Goal: Task Accomplishment & Management: Manage account settings

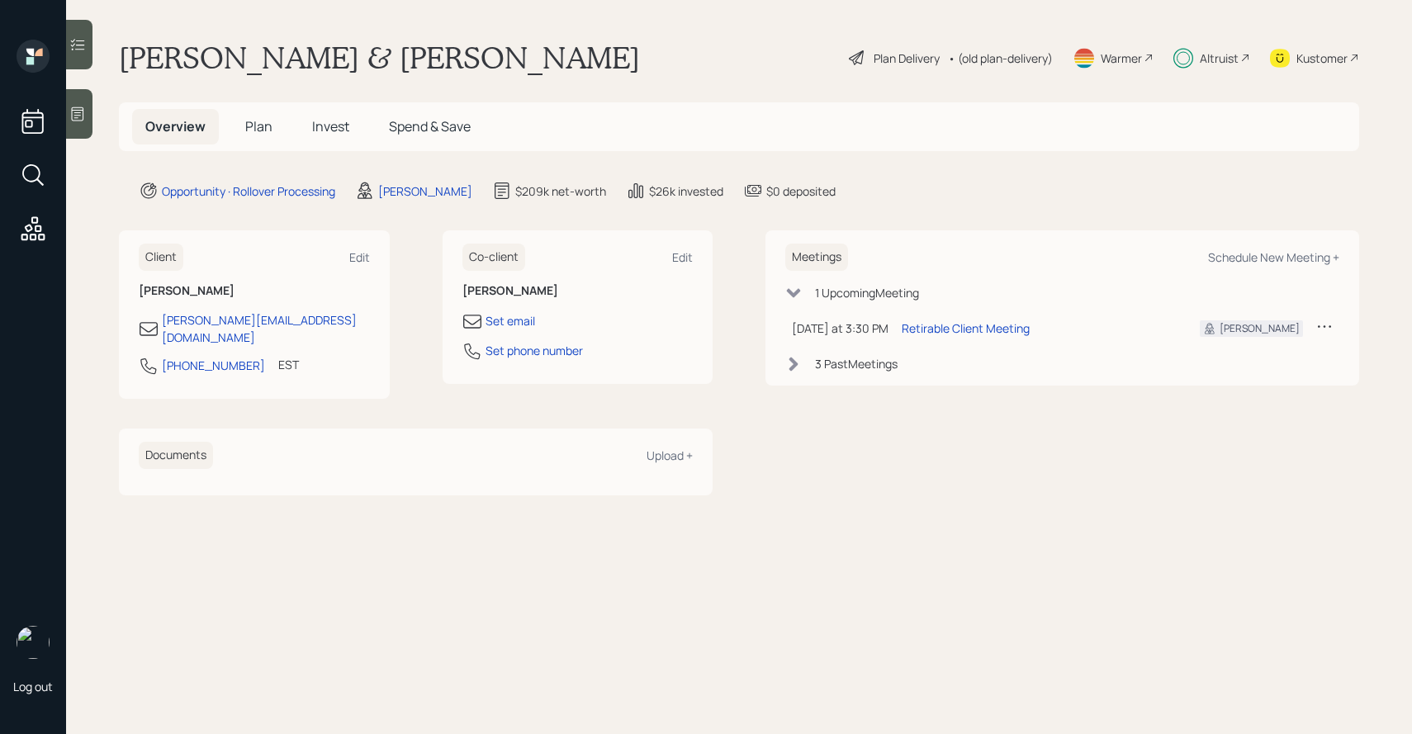
click at [880, 58] on div "Plan Delivery" at bounding box center [906, 58] width 66 height 17
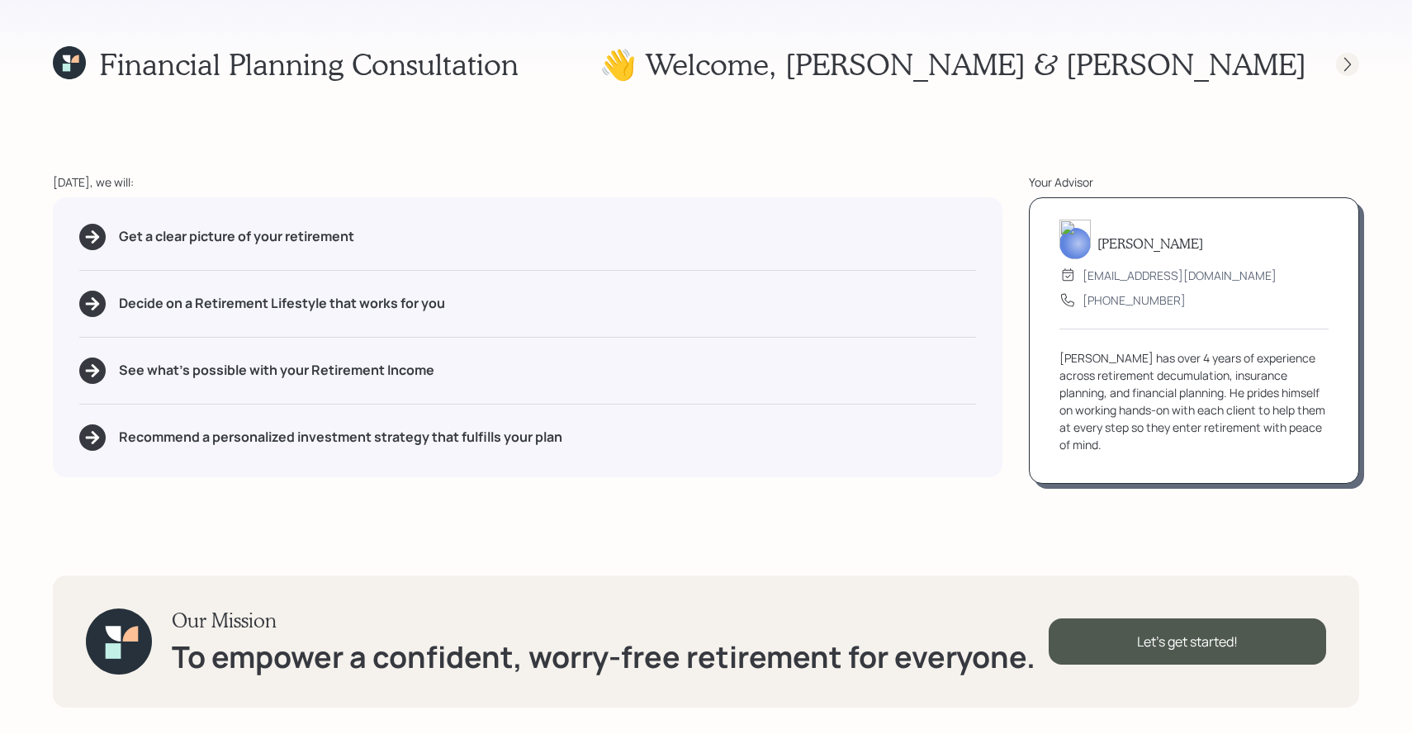
click at [1350, 57] on icon at bounding box center [1347, 64] width 17 height 17
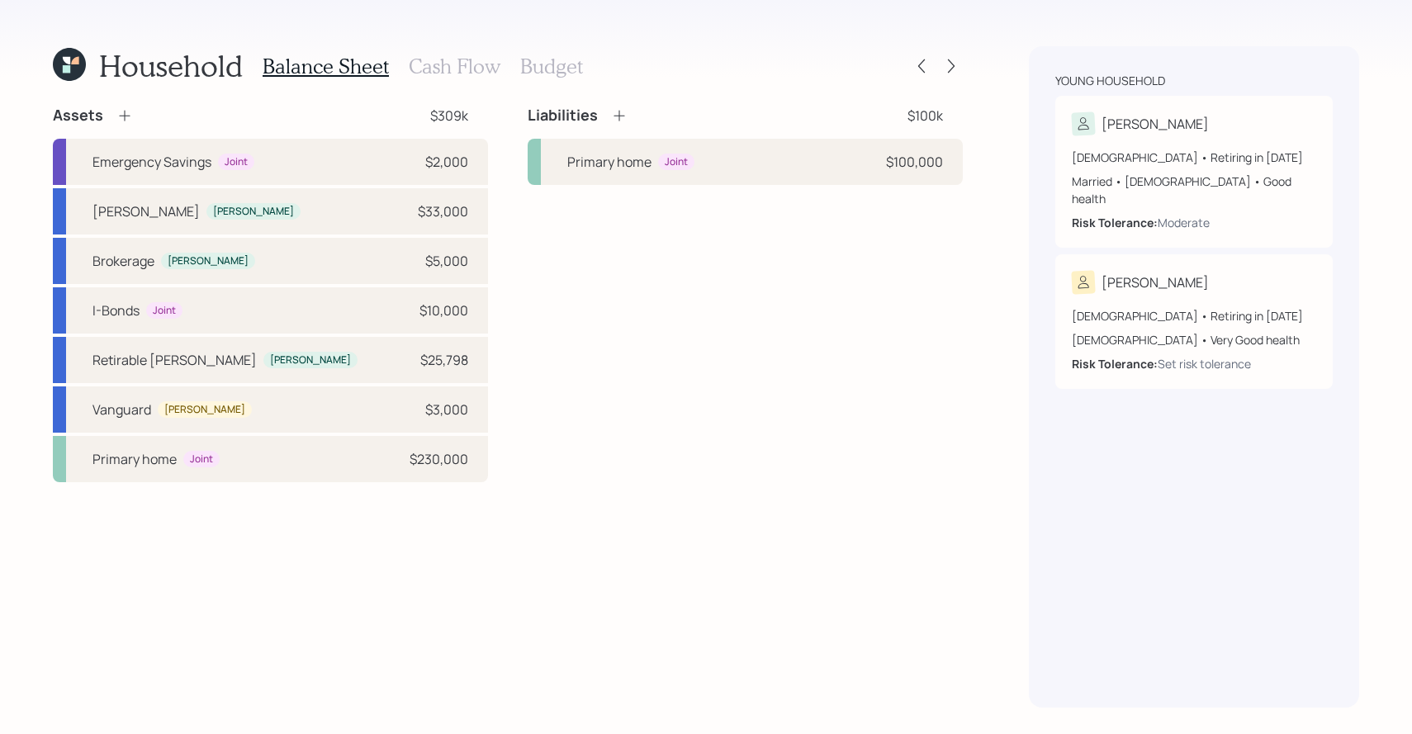
click at [128, 434] on div "Emergency Savings Joint $2,000 [PERSON_NAME] [PERSON_NAME] $33,000 Brokerage [P…" at bounding box center [270, 310] width 435 height 343
click at [128, 421] on div "Vanguard [PERSON_NAME] $3,000" at bounding box center [270, 409] width 435 height 46
select select "taxable"
select select "balanced"
click at [134, 210] on div "[PERSON_NAME]" at bounding box center [145, 211] width 107 height 20
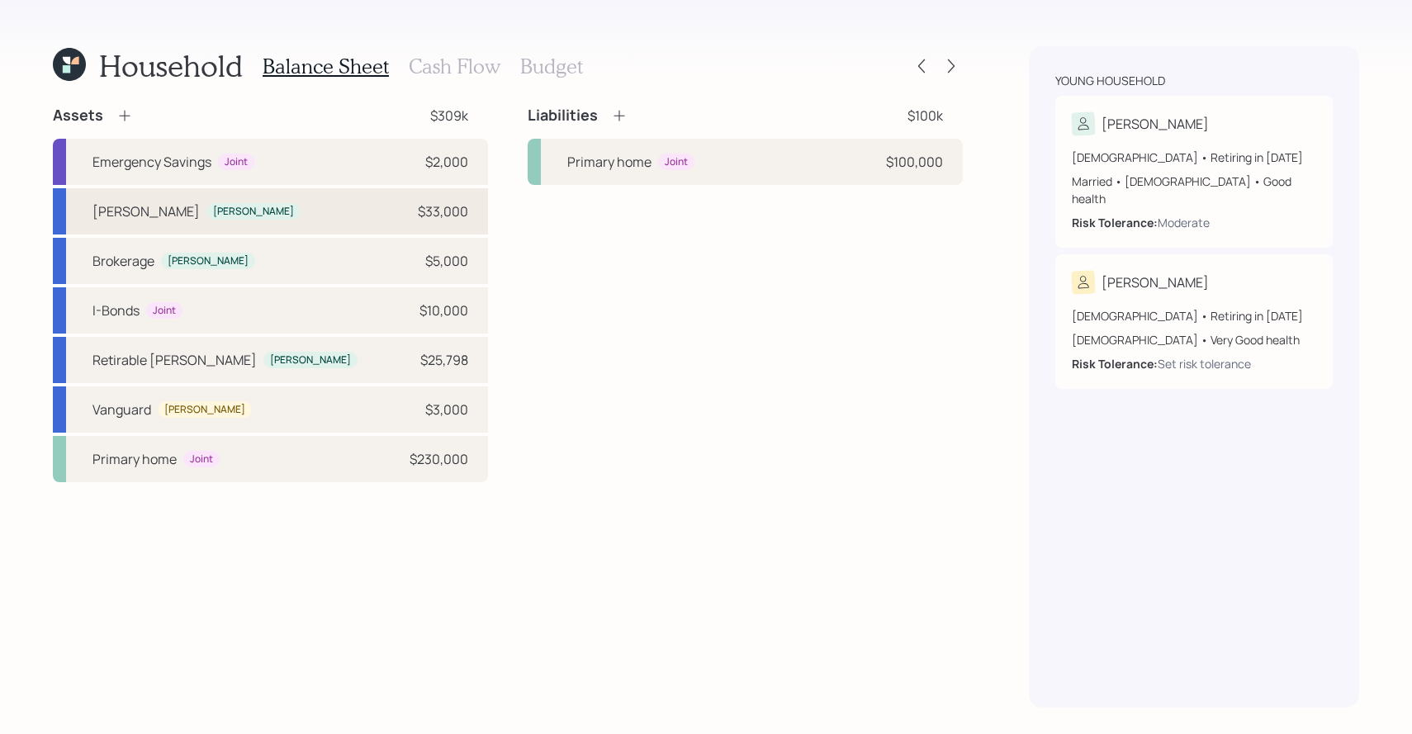
select select "roth_ira"
select select "balanced"
click at [128, 262] on div "Brokerage" at bounding box center [123, 261] width 62 height 20
select select "taxable"
select select "balanced"
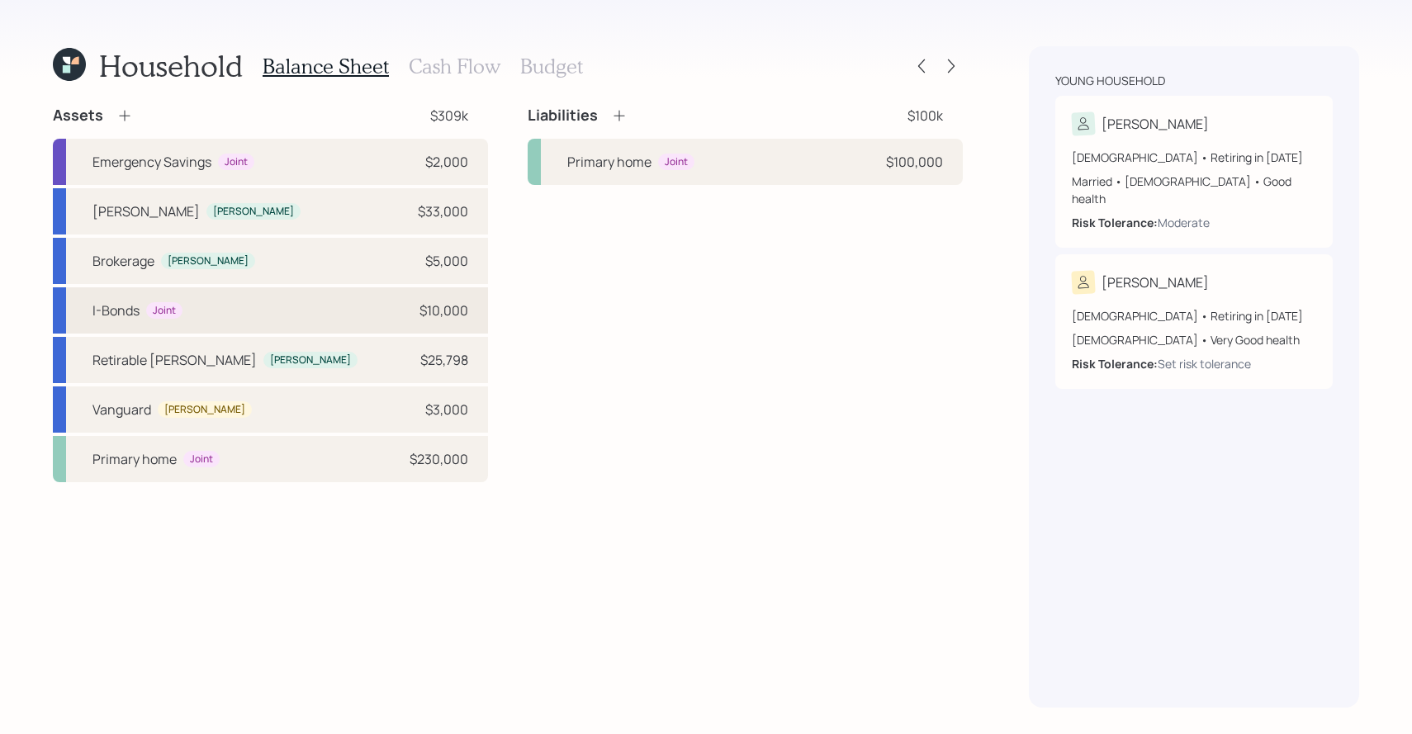
click at [126, 303] on div "I-Bonds" at bounding box center [115, 310] width 47 height 20
select select "taxable"
select select "conservative"
click at [129, 359] on div "Retirable [PERSON_NAME]" at bounding box center [174, 360] width 164 height 20
select select "roth_ira"
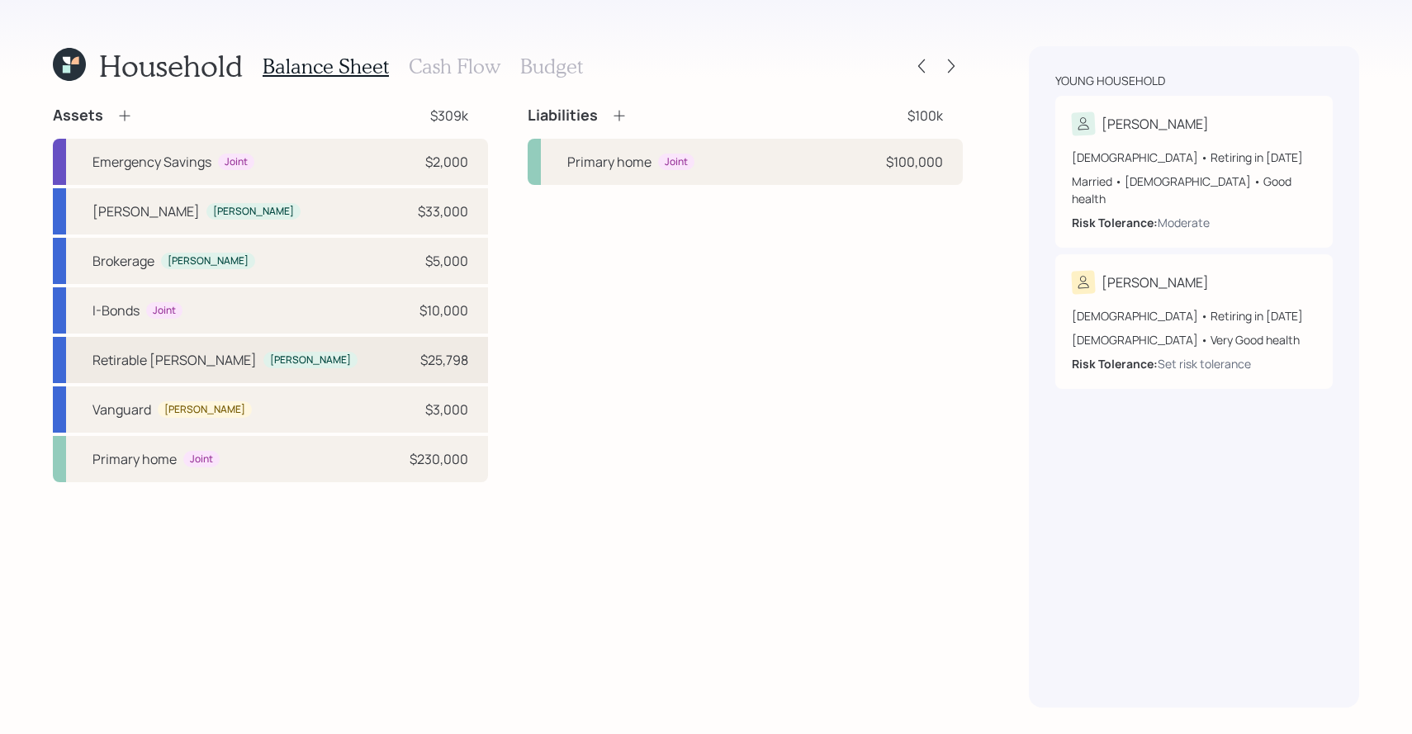
select select "balanced"
click at [128, 400] on div "Vanguard" at bounding box center [121, 410] width 59 height 20
select select "taxable"
select select "balanced"
click at [432, 67] on h3 "Cash Flow" at bounding box center [455, 66] width 92 height 24
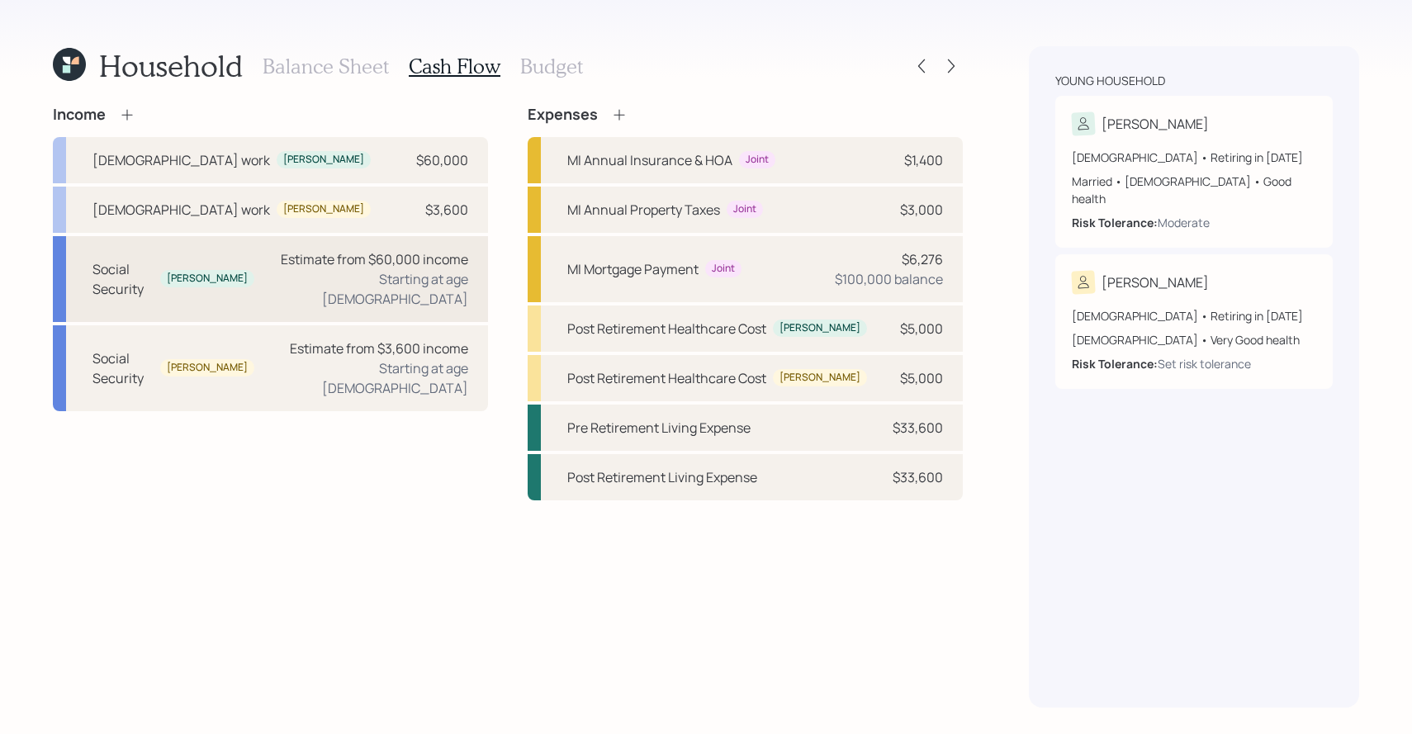
click at [401, 278] on div "Starting at age [DEMOGRAPHIC_DATA]" at bounding box center [367, 289] width 201 height 40
click at [338, 169] on div "[DEMOGRAPHIC_DATA] work [PERSON_NAME] $60,000" at bounding box center [270, 160] width 435 height 46
click at [320, 202] on div "[DEMOGRAPHIC_DATA] work [PERSON_NAME] $3,600" at bounding box center [270, 210] width 435 height 46
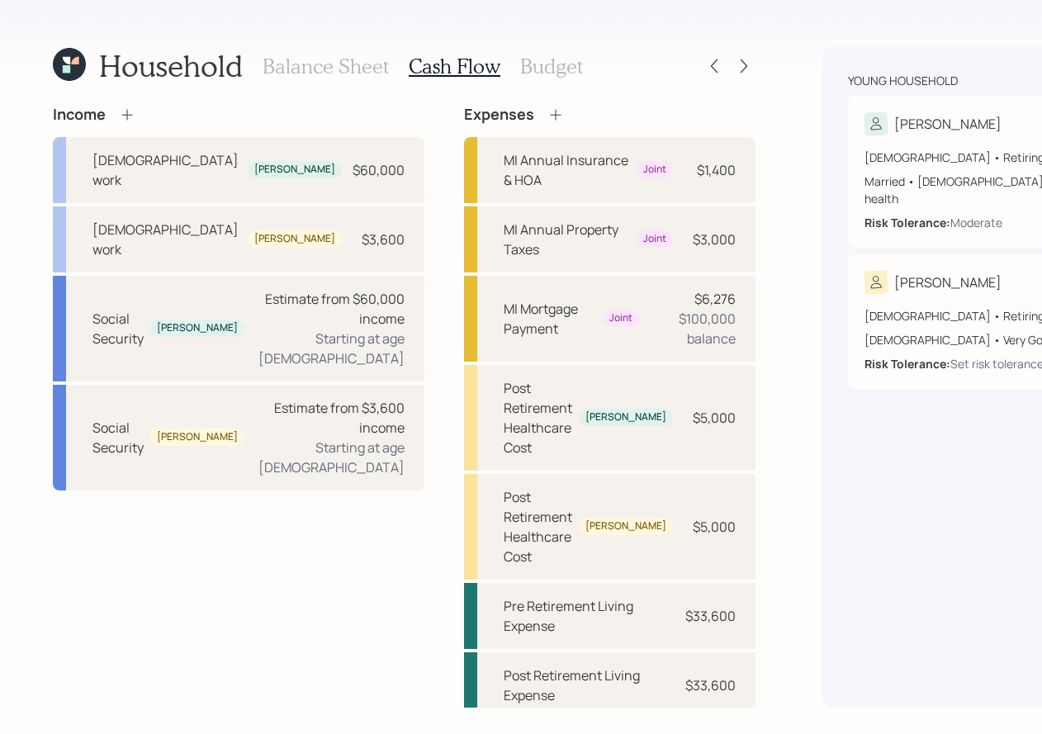
click at [321, 58] on h3 "Balance Sheet" at bounding box center [326, 66] width 126 height 24
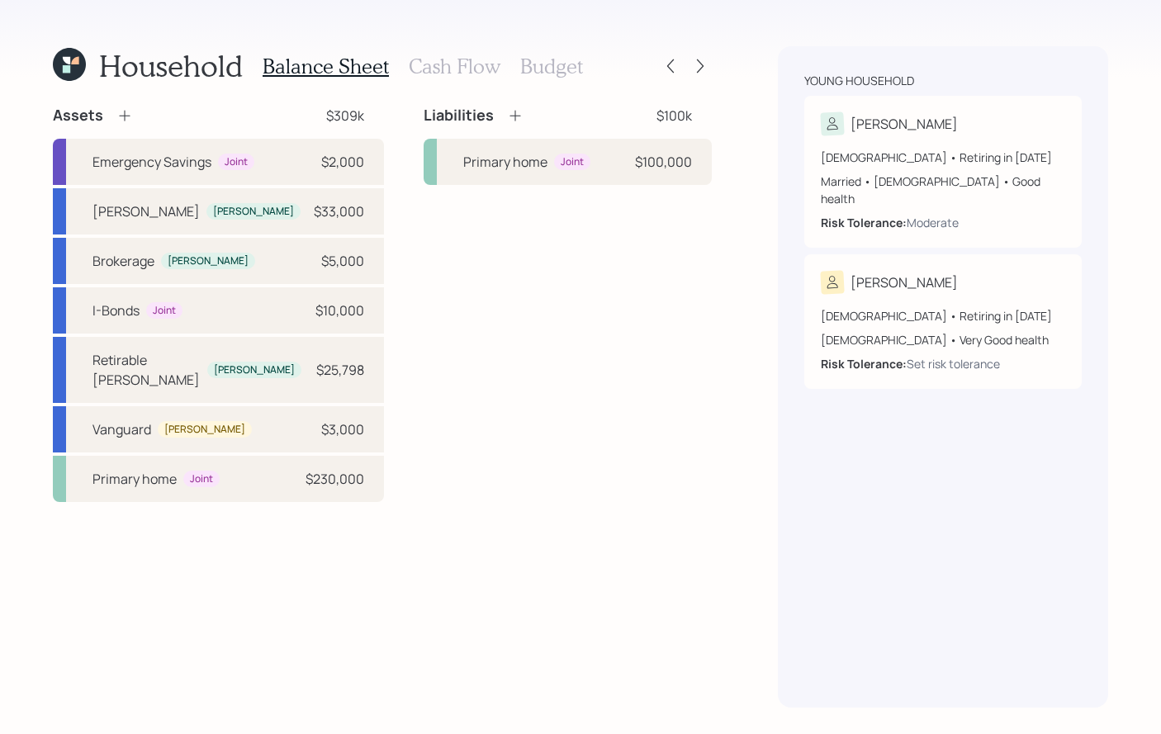
click at [459, 72] on h3 "Cash Flow" at bounding box center [455, 66] width 92 height 24
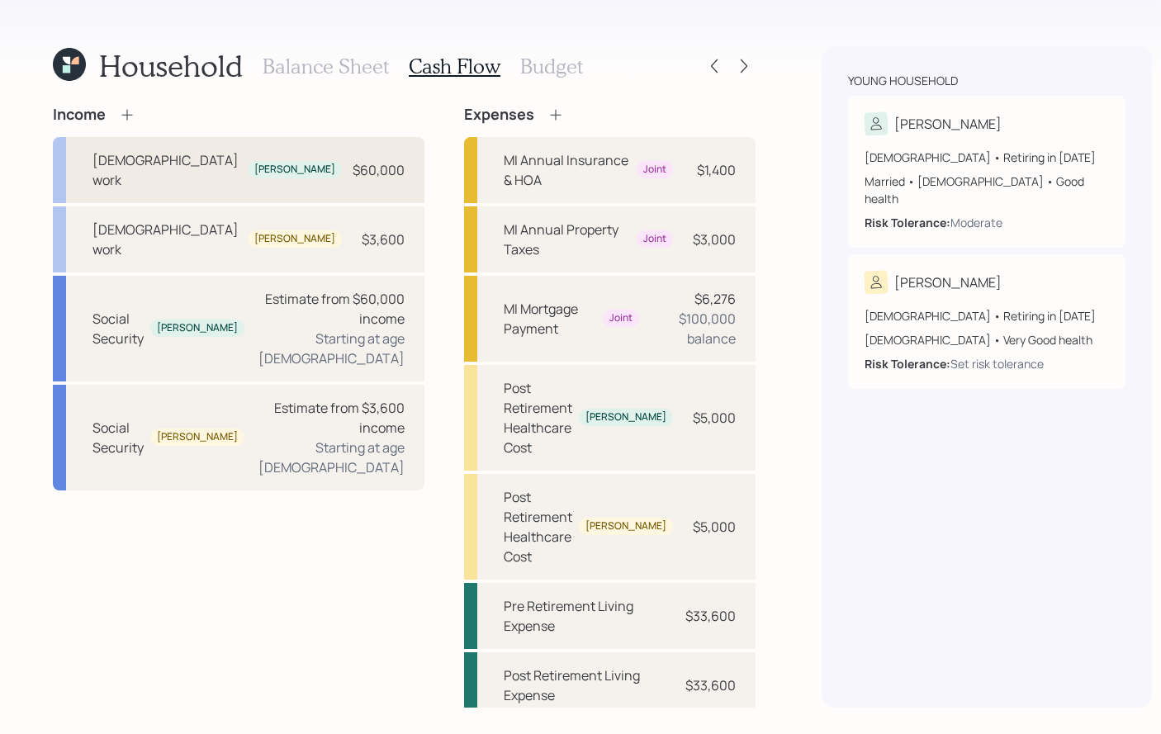
click at [352, 161] on div "$60,000" at bounding box center [378, 170] width 52 height 20
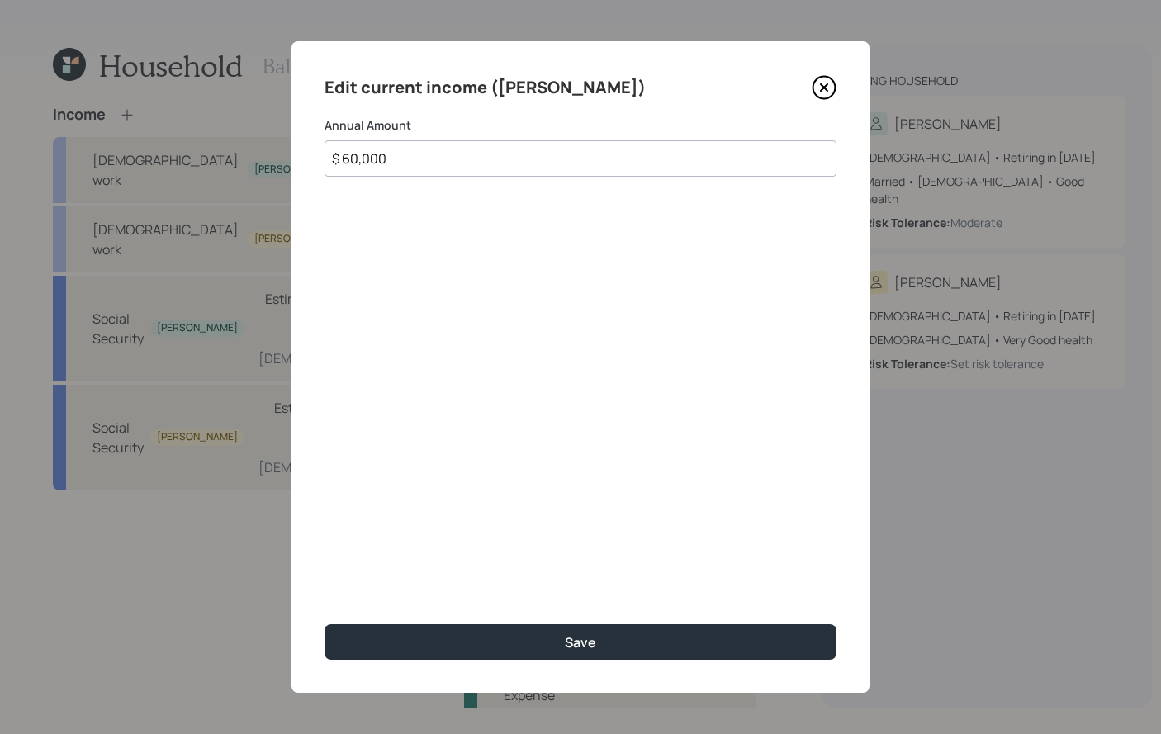
click at [385, 164] on input "$ 60,000" at bounding box center [580, 158] width 512 height 36
type input "$ 54,000"
click at [324, 624] on button "Save" at bounding box center [580, 641] width 512 height 35
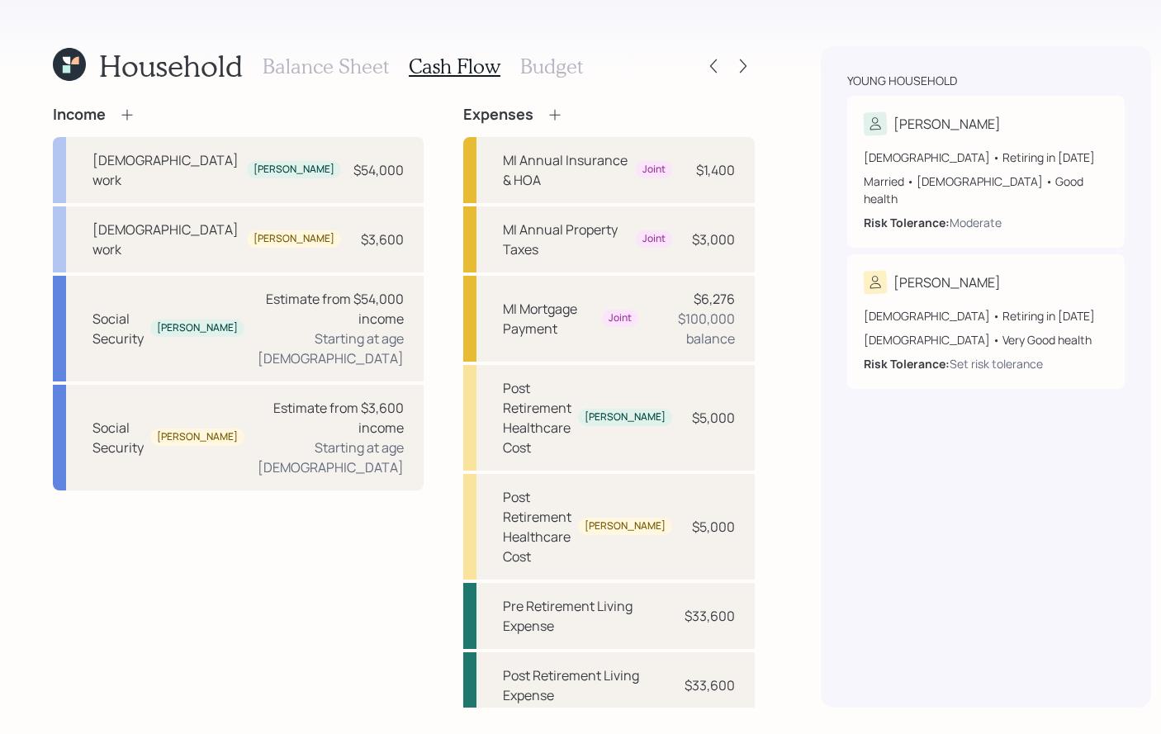
click at [352, 73] on h3 "Balance Sheet" at bounding box center [326, 66] width 126 height 24
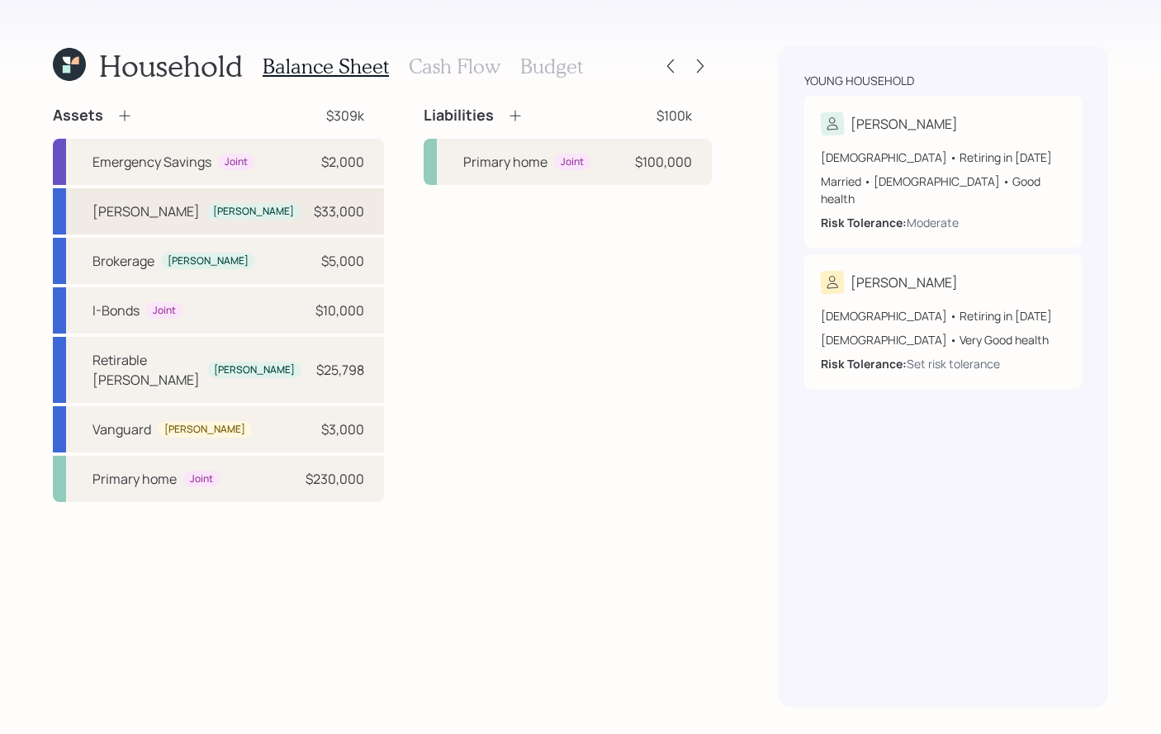
click at [134, 215] on div "[PERSON_NAME]" at bounding box center [145, 211] width 107 height 20
select select "roth_ira"
select select "balanced"
click at [125, 254] on div "Brokerage" at bounding box center [123, 261] width 62 height 20
select select "taxable"
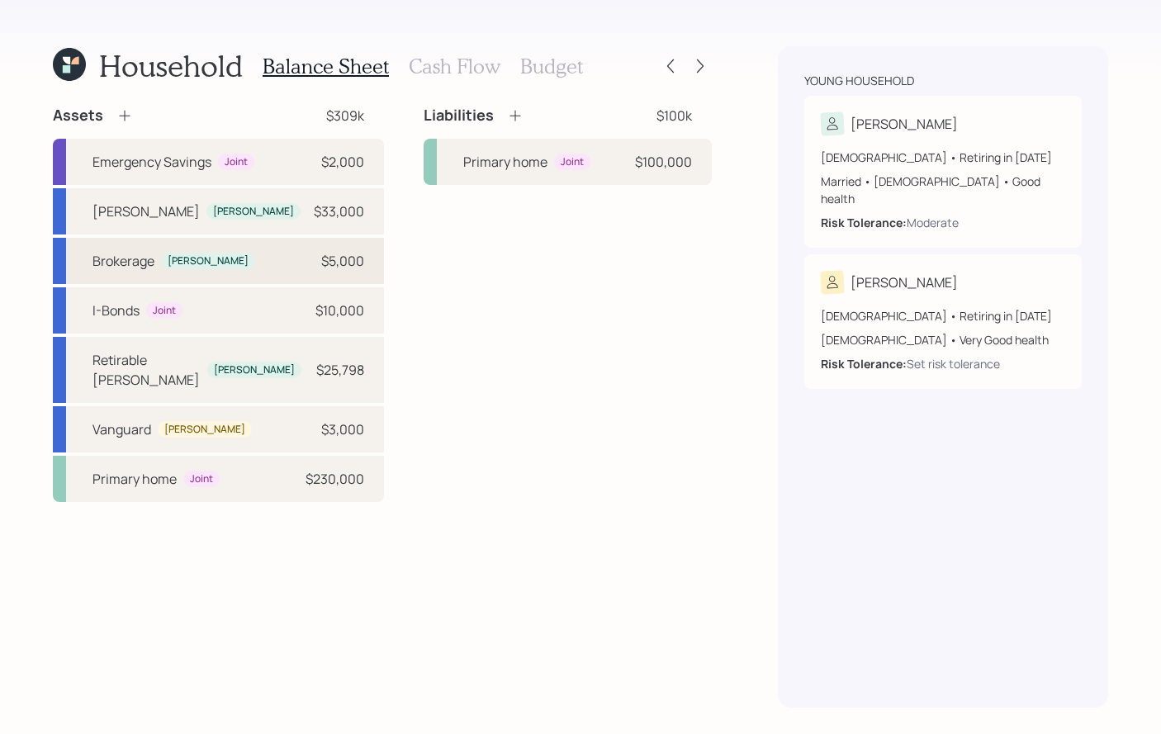
select select "balanced"
click at [111, 214] on div "[PERSON_NAME]" at bounding box center [145, 211] width 107 height 20
select select "roth_ira"
select select "balanced"
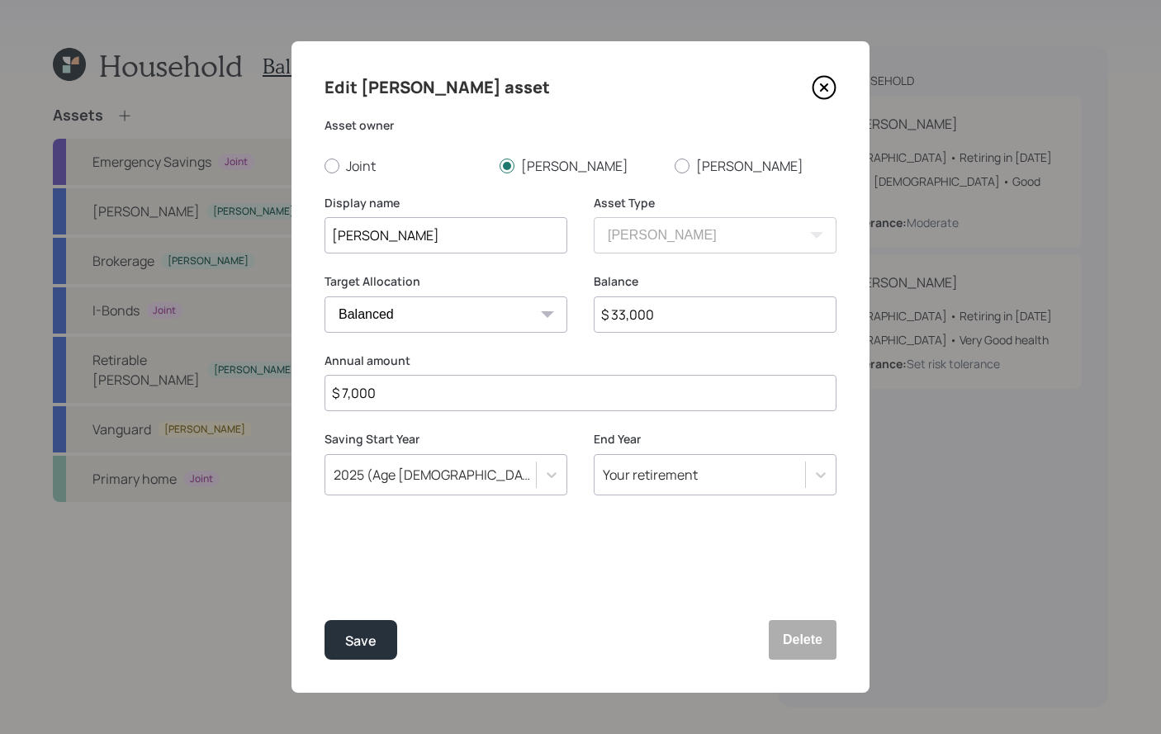
click at [382, 395] on input "$ 7,000" at bounding box center [580, 393] width 512 height 36
click at [439, 397] on input "$ 7,000" at bounding box center [580, 393] width 512 height 36
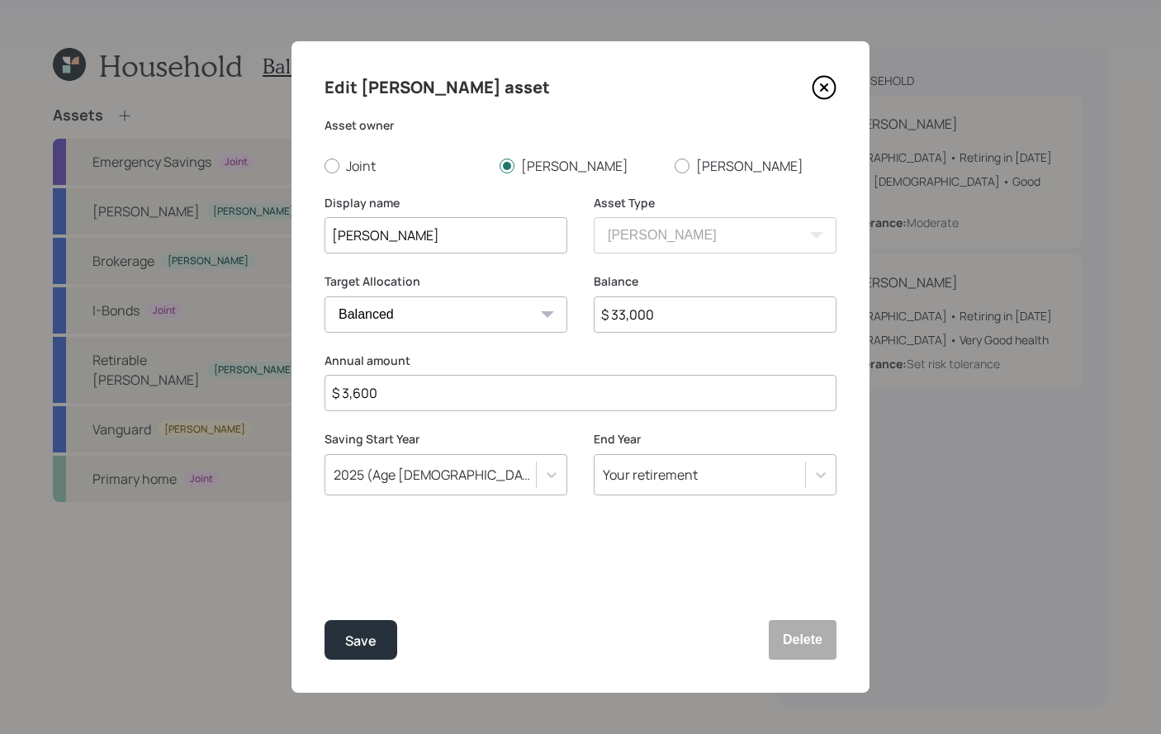
type input "$ 3,600"
click at [324, 620] on button "Save" at bounding box center [360, 640] width 73 height 40
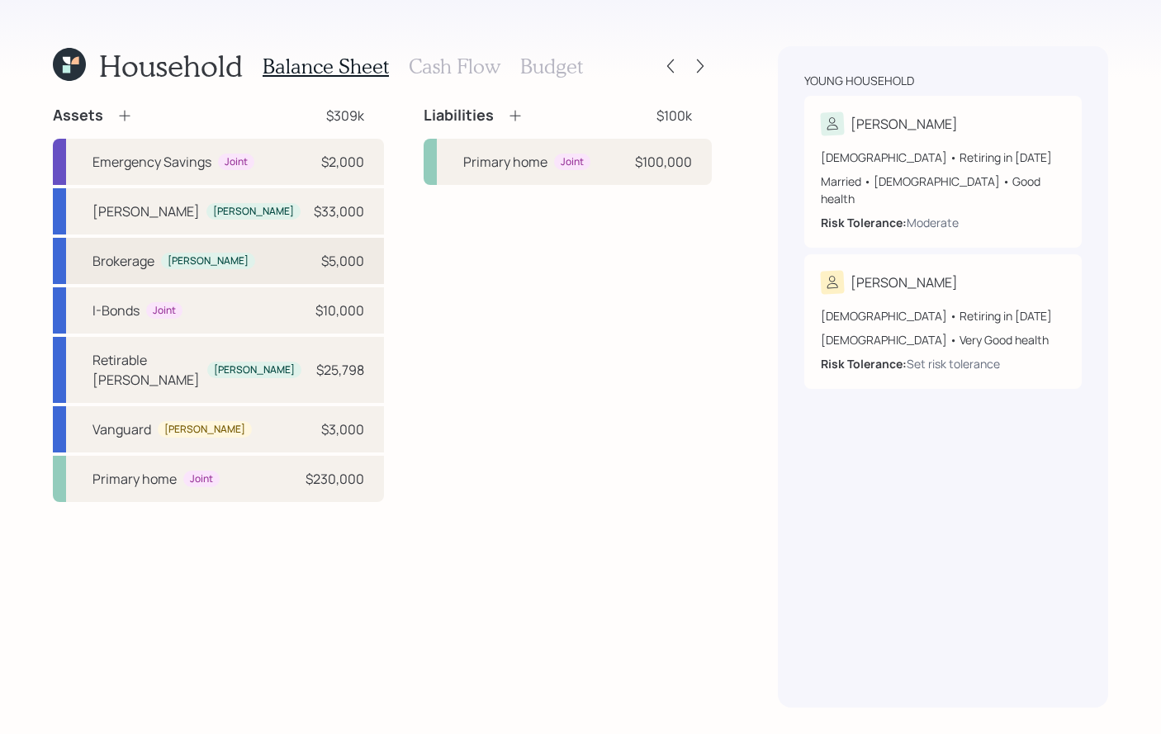
click at [242, 270] on div "Brokerage [PERSON_NAME] $5,000" at bounding box center [218, 261] width 331 height 46
select select "taxable"
select select "balanced"
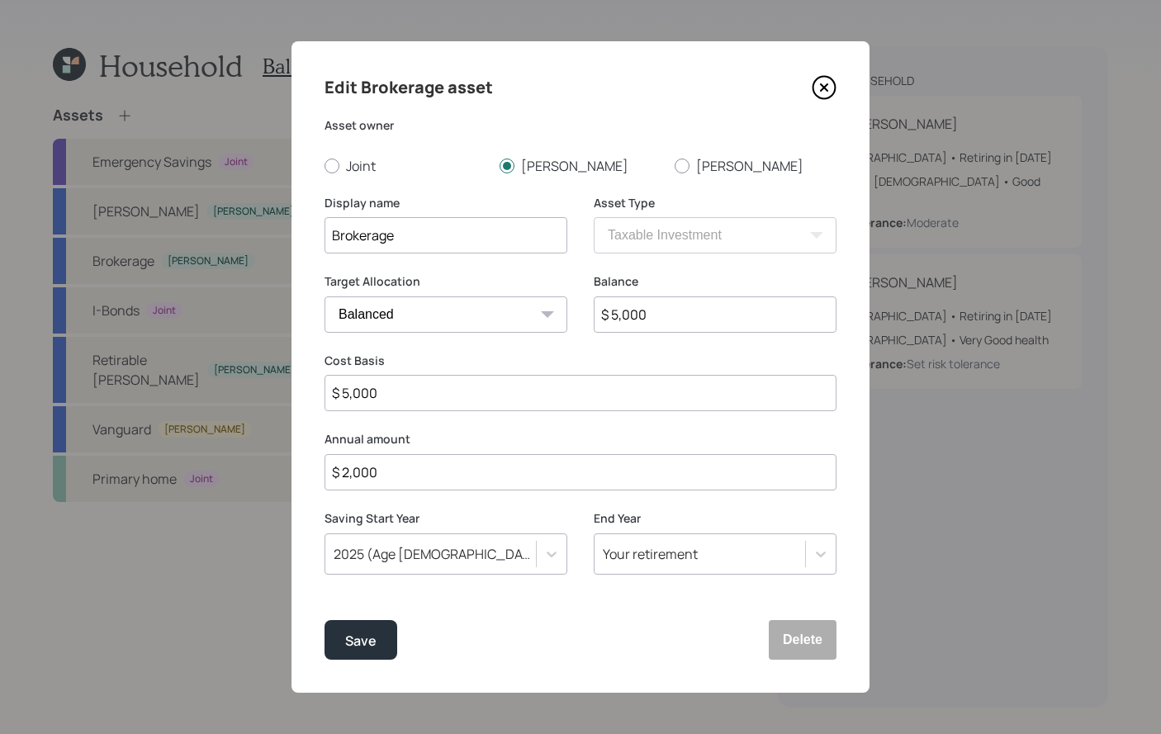
click at [630, 321] on input "$ 5,000" at bounding box center [715, 314] width 243 height 36
type input "$ 8,000"
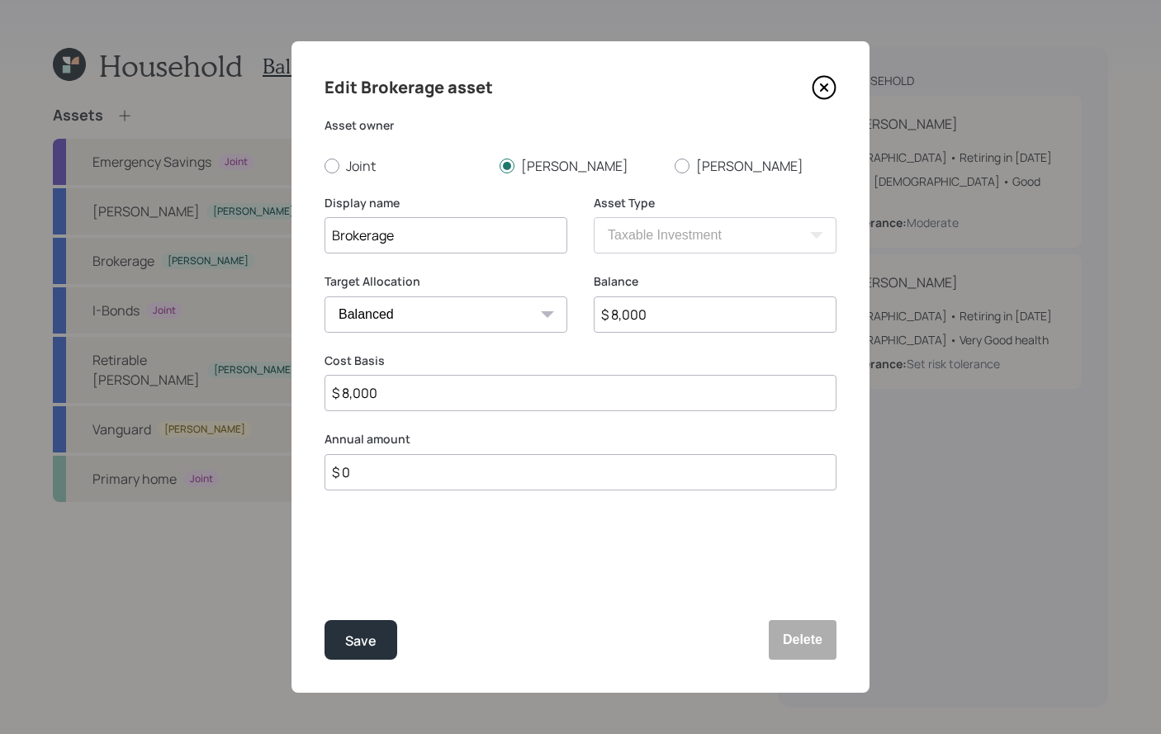
type input "$ 0"
click at [324, 620] on button "Save" at bounding box center [360, 640] width 73 height 40
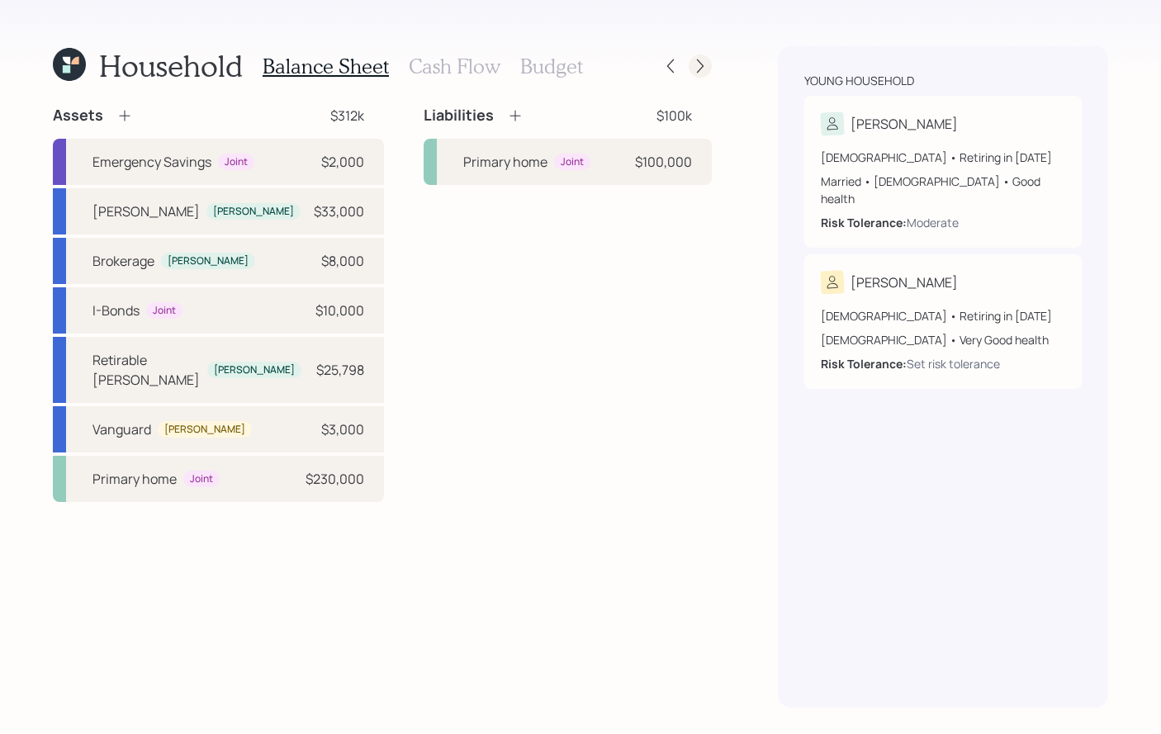
click at [699, 63] on icon at bounding box center [700, 66] width 17 height 17
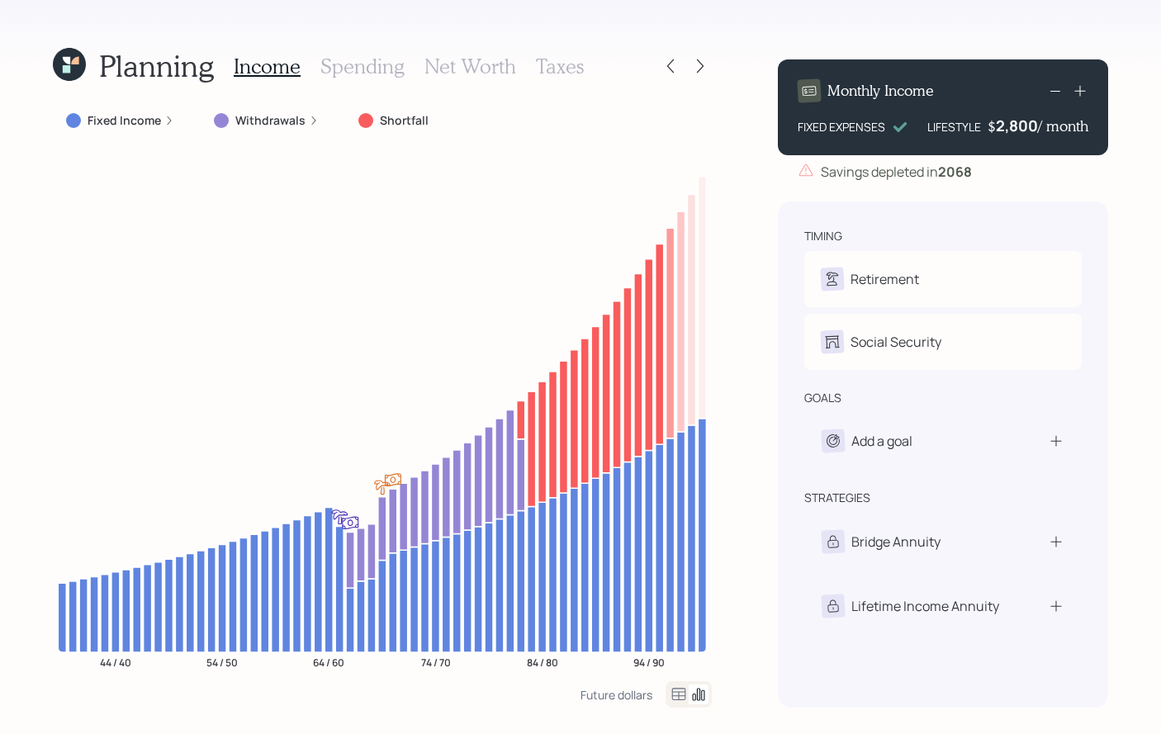
click at [569, 75] on h3 "Taxes" at bounding box center [560, 66] width 48 height 24
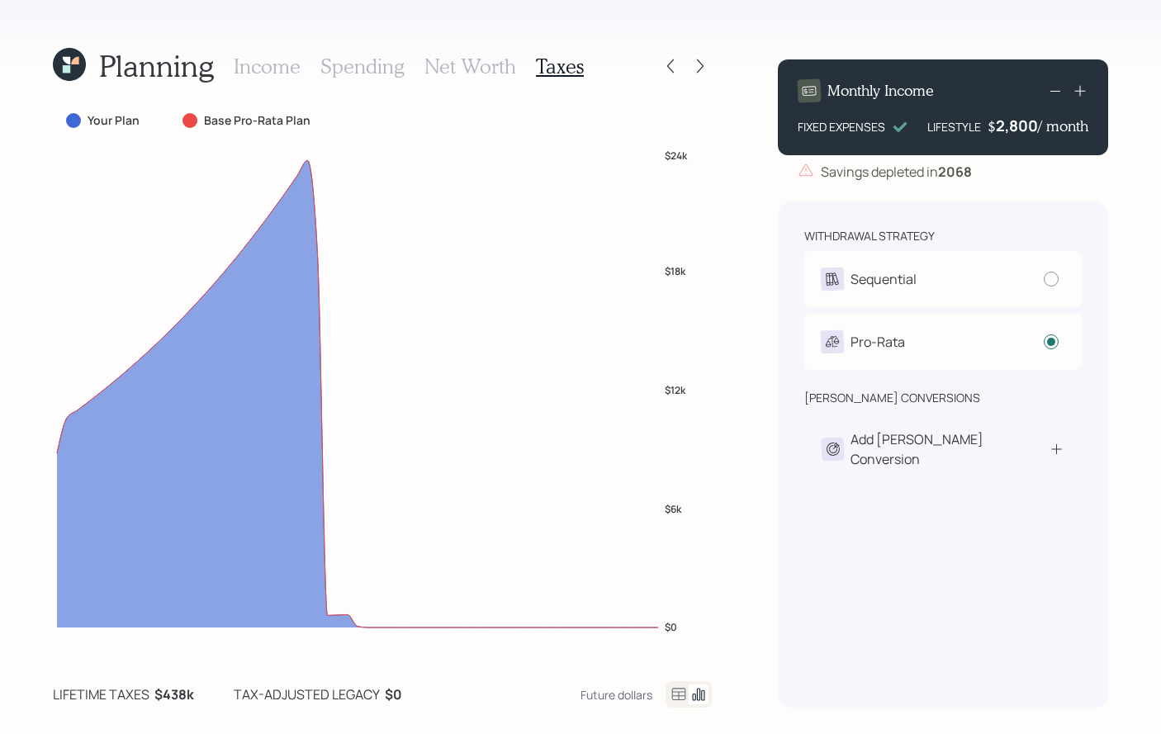
click at [281, 70] on h3 "Income" at bounding box center [267, 66] width 67 height 24
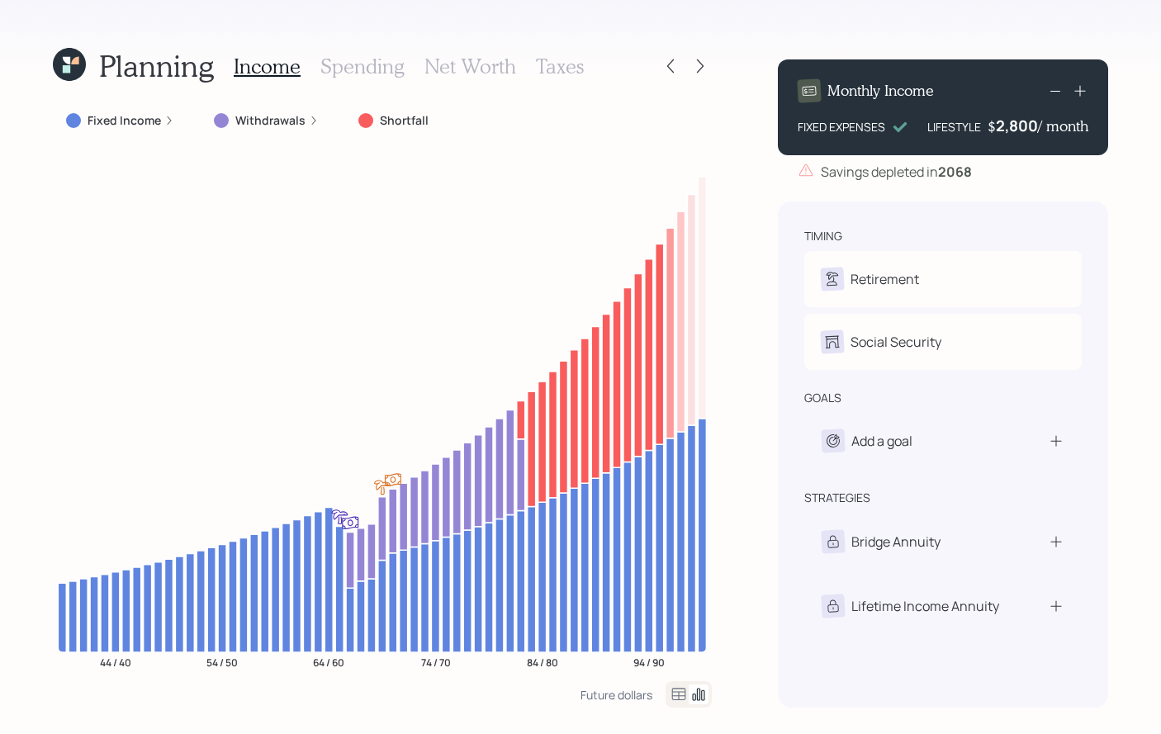
click at [344, 64] on h3 "Spending" at bounding box center [362, 66] width 84 height 24
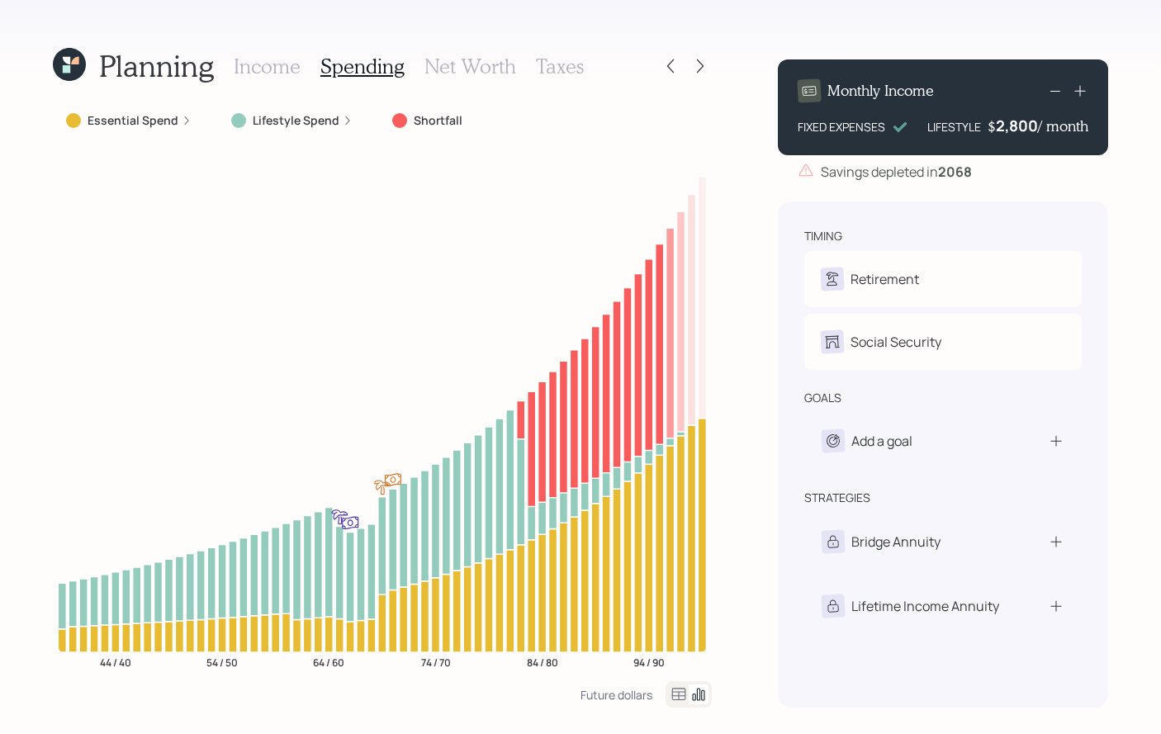
click at [287, 70] on h3 "Income" at bounding box center [267, 66] width 67 height 24
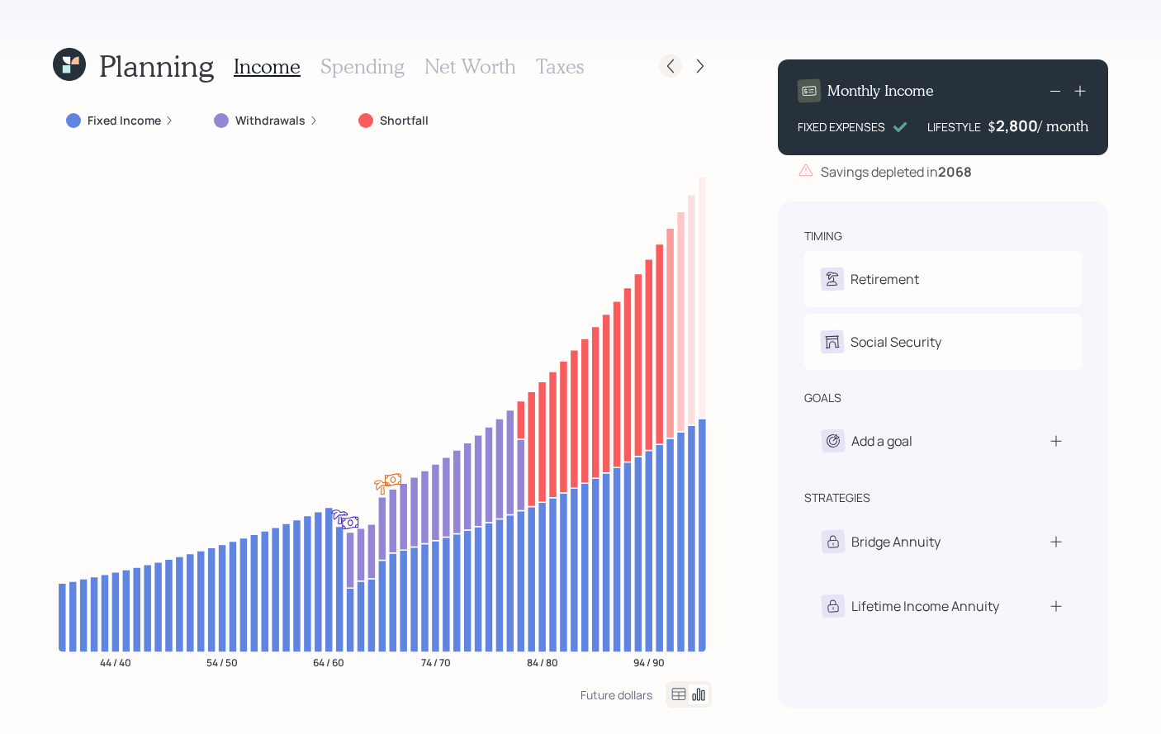
click at [670, 67] on icon at bounding box center [670, 66] width 17 height 17
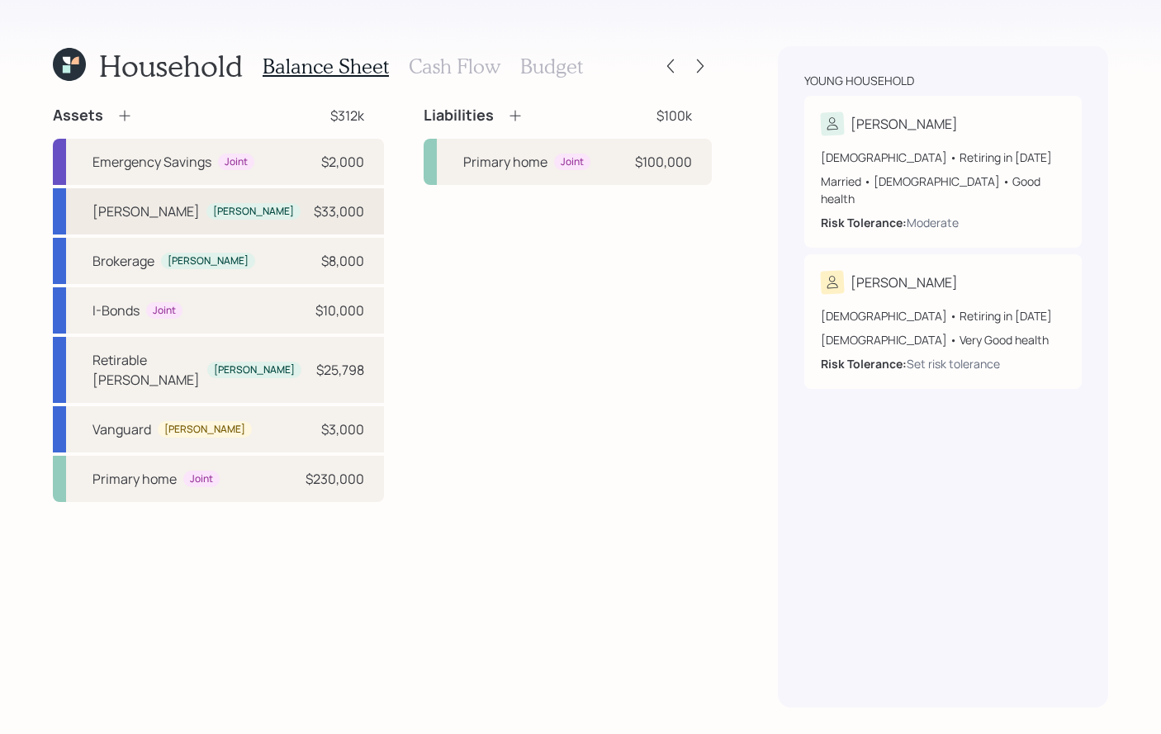
click at [281, 208] on div "[PERSON_NAME] [PERSON_NAME] $33,000" at bounding box center [218, 211] width 331 height 46
select select "roth_ira"
select select "balanced"
